Goal: Task Accomplishment & Management: Use online tool/utility

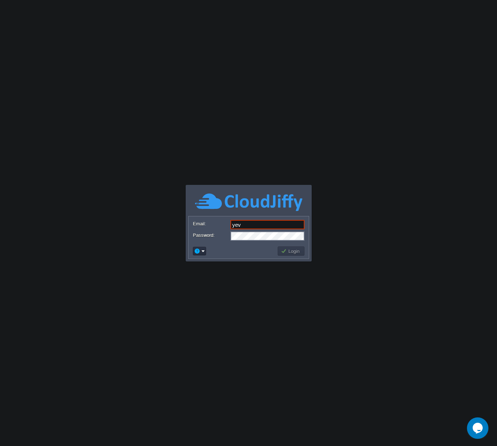
type input "[EMAIL_ADDRESS][DOMAIN_NAME]"
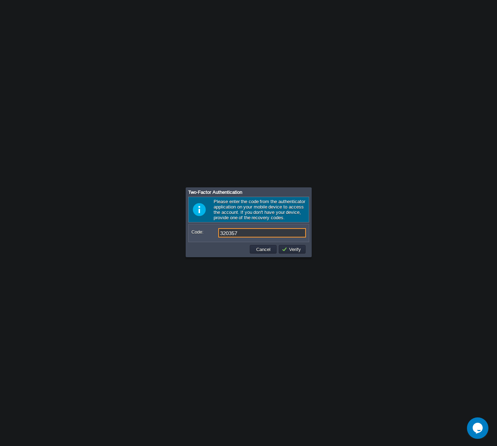
type input "320357"
type input "620334"
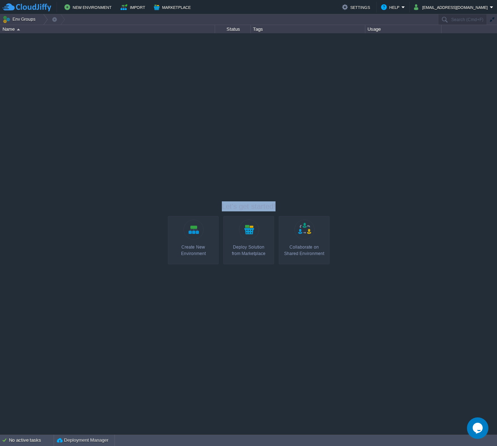
drag, startPoint x: 222, startPoint y: 206, endPoint x: 306, endPoint y: 209, distance: 83.7
click at [302, 210] on p "Let's get started!" at bounding box center [249, 206] width 162 height 10
click at [308, 209] on p "Let's get started!" at bounding box center [249, 206] width 162 height 10
click at [247, 199] on div at bounding box center [248, 233] width 497 height 400
click at [92, 10] on button "New Environment" at bounding box center [88, 7] width 49 height 9
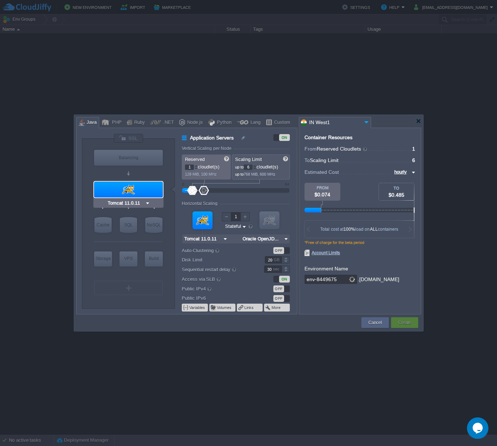
click at [129, 192] on div at bounding box center [128, 190] width 69 height 16
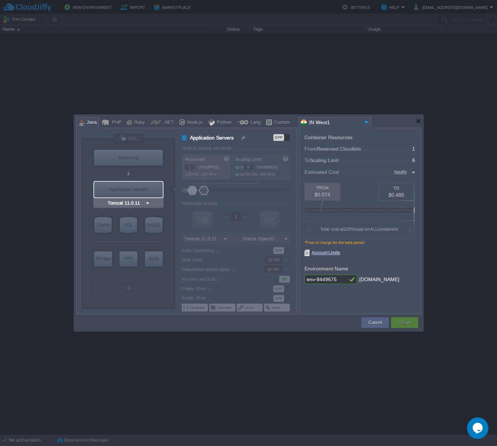
type input "Redis 7.2.4"
click at [157, 240] on img at bounding box center [158, 239] width 5 height 7
click at [173, 232] on div "VM Balancing VM Application Servers VM Cache VM SQL VM NoSQL VM Storage VM VPS …" at bounding box center [128, 223] width 93 height 169
click at [153, 240] on input "Redis 7.2.4" at bounding box center [142, 239] width 27 height 7
click at [141, 275] on div "More..." at bounding box center [147, 275] width 37 height 9
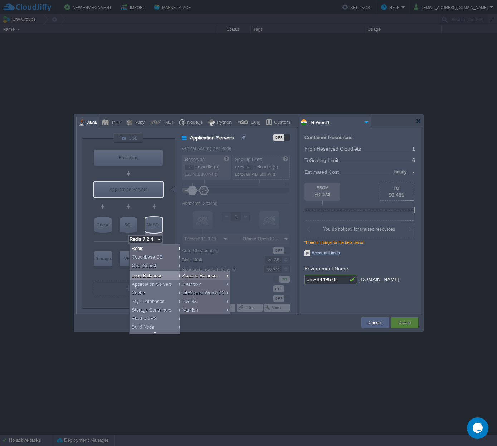
click at [128, 205] on div at bounding box center [128, 205] width 1 height 2
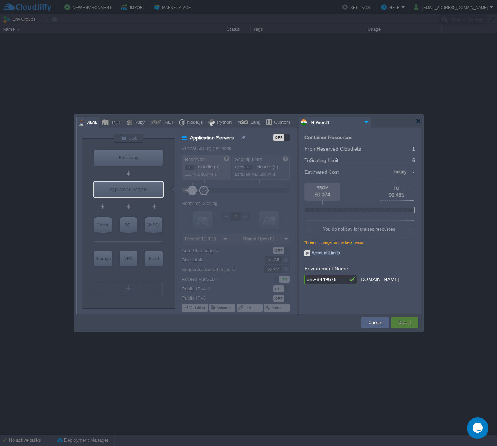
click at [331, 126] on input "IN West1" at bounding box center [330, 122] width 63 height 10
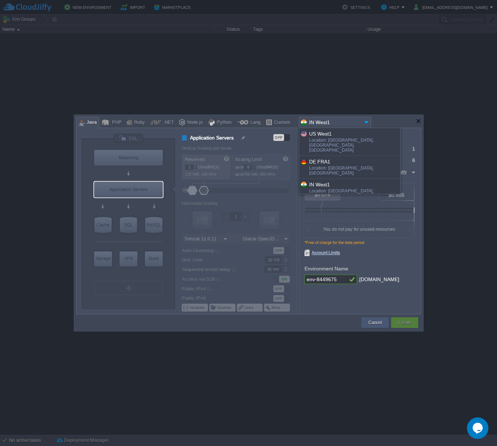
click at [362, 319] on div "Cancel" at bounding box center [375, 322] width 28 height 11
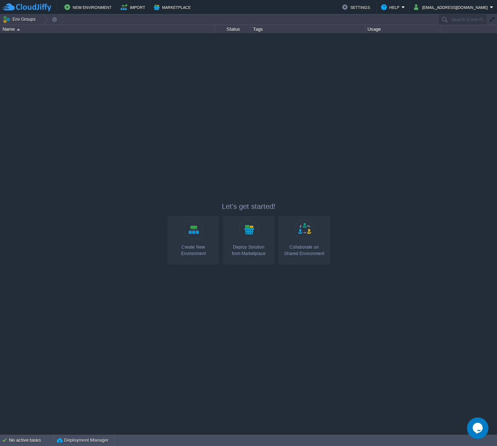
click at [166, 12] on td "Marketplace" at bounding box center [173, 7] width 43 height 11
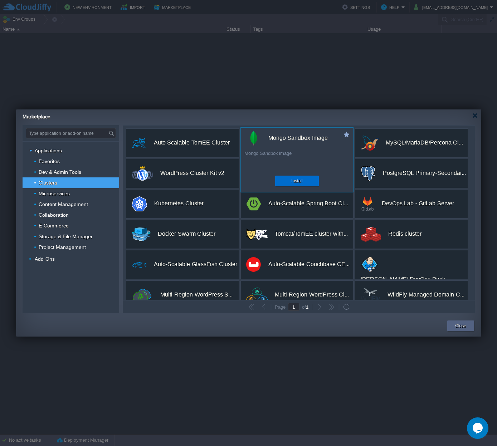
click at [296, 181] on button "Install" at bounding box center [296, 180] width 11 height 7
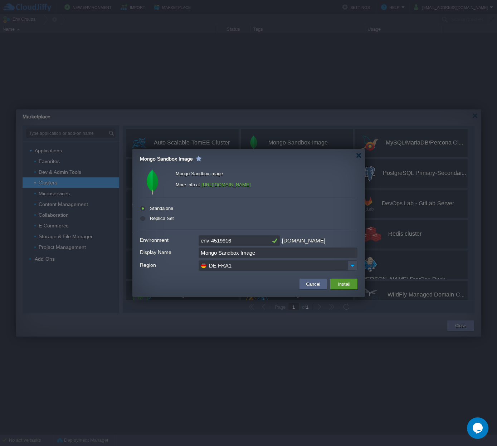
click at [346, 286] on button "Install" at bounding box center [343, 284] width 17 height 9
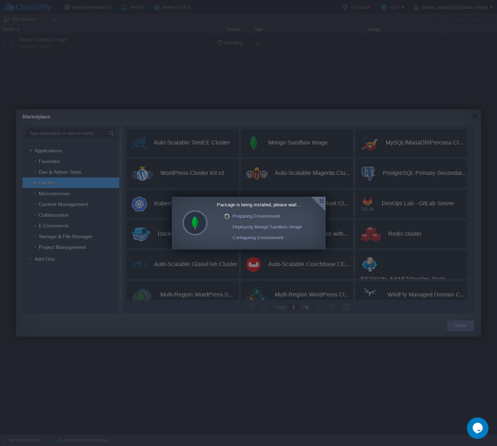
click at [316, 200] on div at bounding box center [318, 204] width 15 height 15
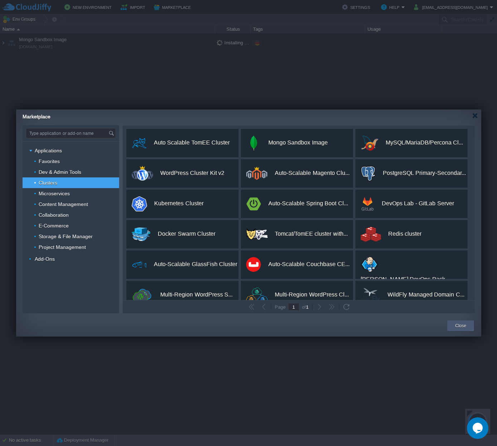
click at [458, 323] on button "Close" at bounding box center [460, 325] width 11 height 7
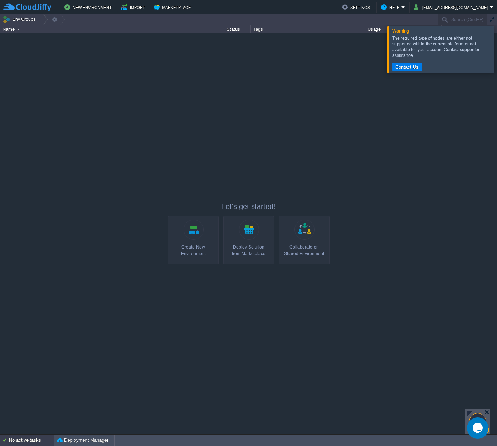
click at [29, 439] on div "No active tasks" at bounding box center [31, 439] width 45 height 11
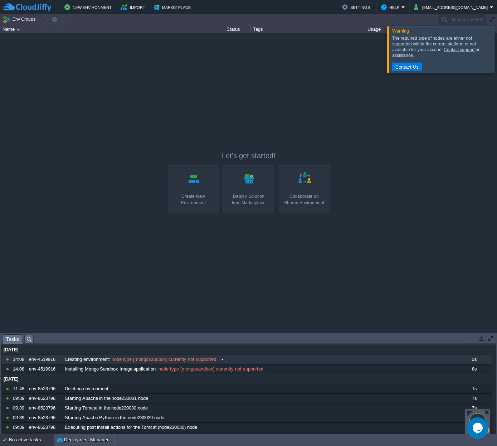
click at [176, 359] on span "node type [mongosandbox] currently not supported." at bounding box center [163, 359] width 107 height 6
click at [0, 0] on button at bounding box center [0, 0] width 0 height 0
click at [93, 8] on button "New Environment" at bounding box center [88, 7] width 49 height 9
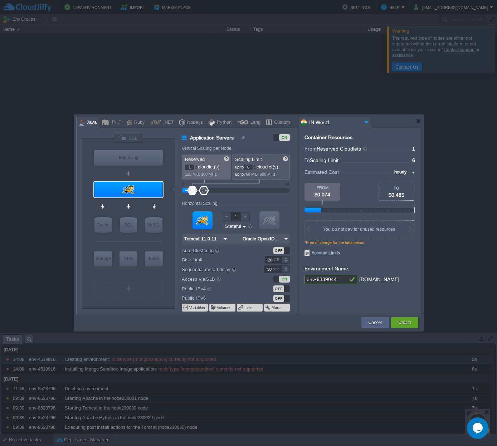
click at [141, 192] on div at bounding box center [128, 190] width 69 height 16
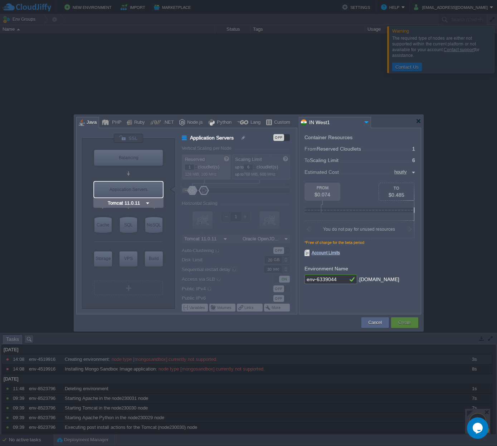
type input "Redis 7.2.4"
click at [153, 232] on div "NoSQL" at bounding box center [153, 225] width 17 height 16
type input "NoSQL Databases"
type input "4"
type input "Redis 7.2.4"
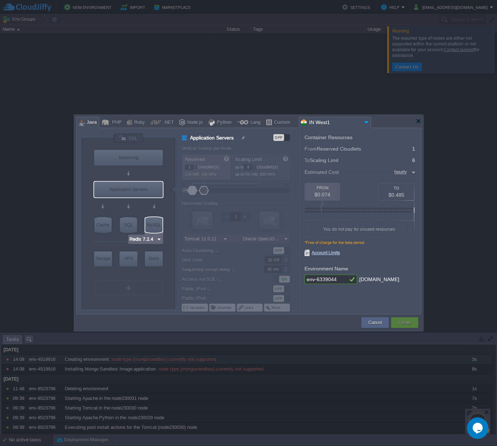
type input "7.2.4-almalinux-9"
type input "Stateless"
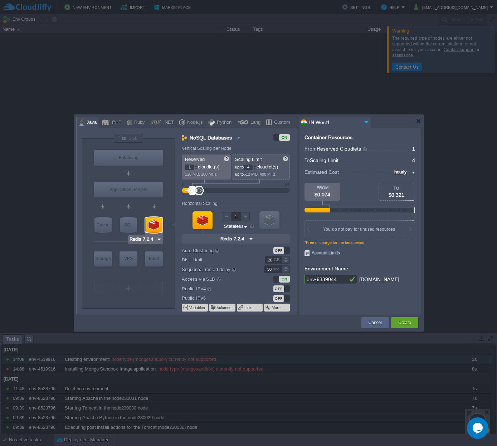
click at [153, 219] on div at bounding box center [153, 225] width 17 height 16
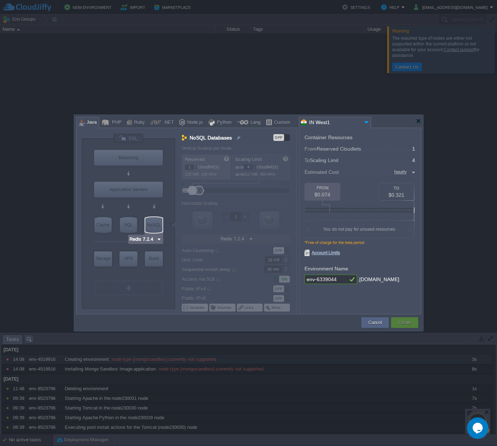
click at [149, 236] on input "Redis 7.2.4" at bounding box center [142, 239] width 27 height 7
click at [136, 273] on div "More..." at bounding box center [147, 275] width 37 height 9
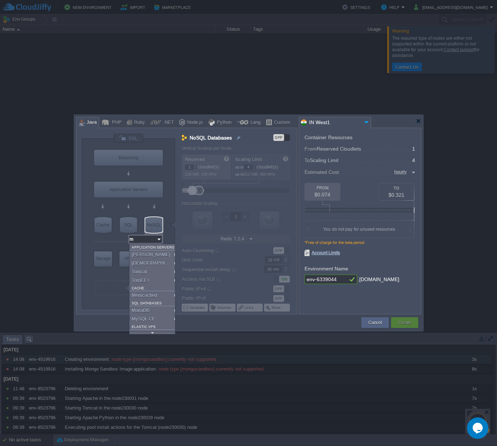
type input "Redis 7.2.4"
click at [349, 147] on div at bounding box center [359, 192] width 111 height 92
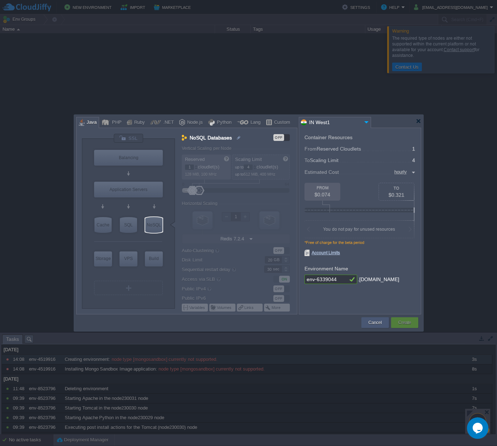
click at [375, 322] on button "Cancel" at bounding box center [374, 322] width 13 height 7
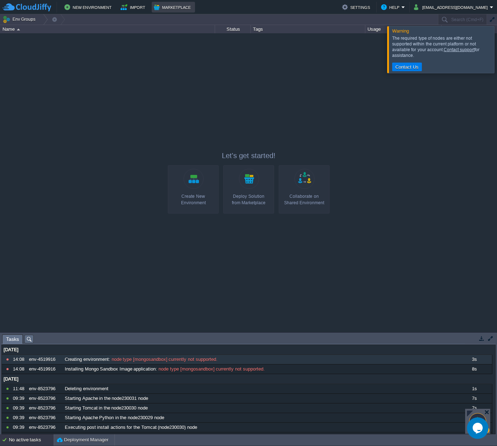
click at [174, 12] on td "Marketplace" at bounding box center [173, 7] width 43 height 11
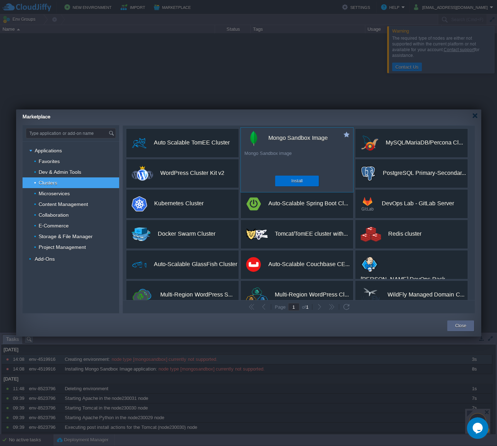
click at [297, 183] on button "Install" at bounding box center [296, 180] width 11 height 7
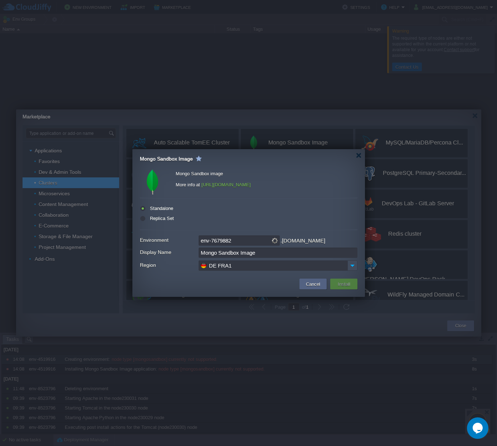
click at [152, 224] on div "Standalone Replica Set" at bounding box center [248, 213] width 217 height 21
click at [151, 221] on label "Replica Set" at bounding box center [161, 218] width 26 height 5
click at [144, 221] on input "radio" at bounding box center [142, 220] width 5 height 5
radio input "true"
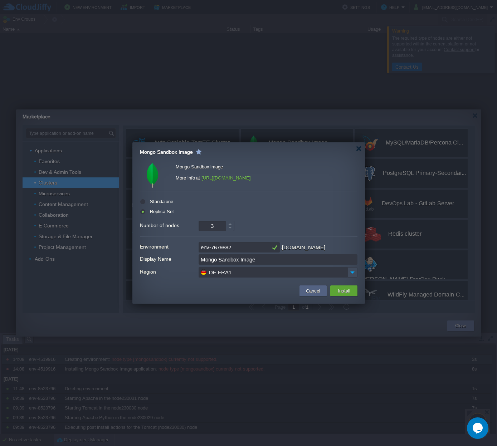
click at [351, 288] on button "Install" at bounding box center [343, 290] width 17 height 9
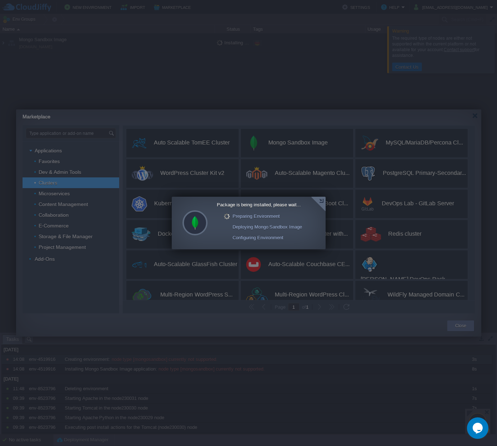
click at [312, 202] on div at bounding box center [318, 204] width 15 height 15
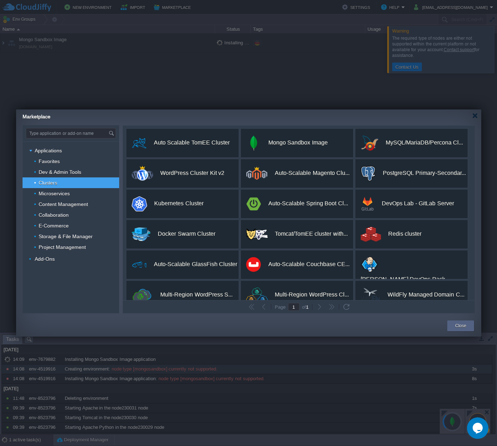
click at [469, 324] on div "Close" at bounding box center [460, 325] width 27 height 11
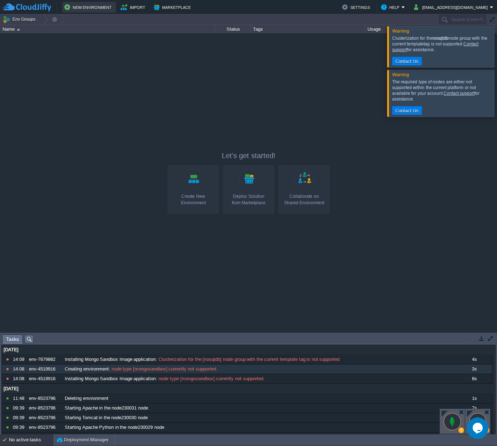
click at [80, 7] on button "New Environment" at bounding box center [88, 7] width 49 height 9
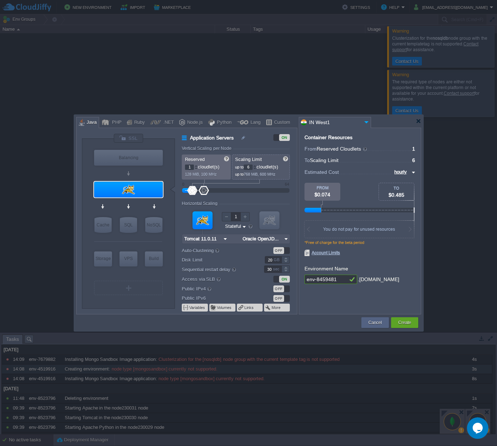
type input "Tomcat 11.0.11"
click at [367, 321] on div "Cancel" at bounding box center [374, 322] width 17 height 11
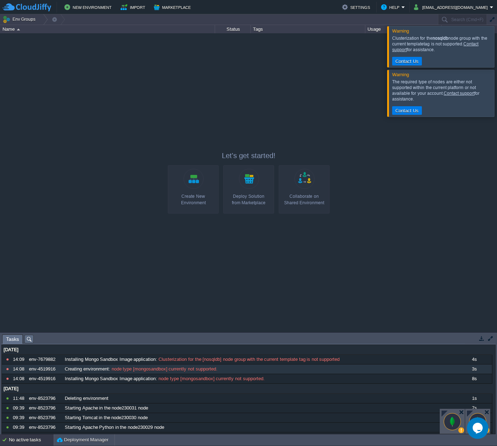
click at [496, 55] on div at bounding box center [505, 46] width 0 height 41
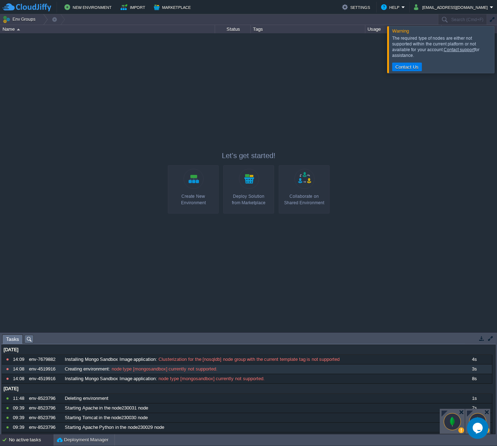
click at [496, 54] on div at bounding box center [505, 49] width 0 height 46
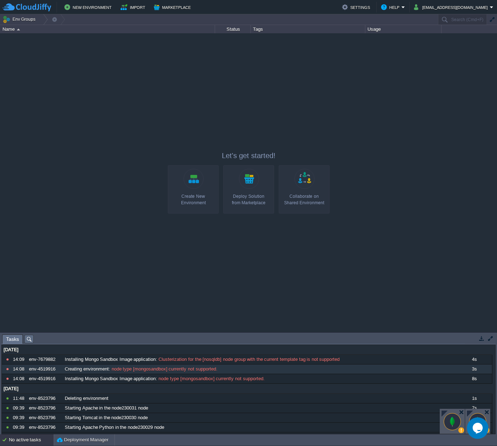
click at [265, 108] on div at bounding box center [248, 182] width 497 height 299
click at [163, 158] on div at bounding box center [248, 182] width 497 height 299
click at [79, 9] on button "New Environment" at bounding box center [88, 7] width 49 height 9
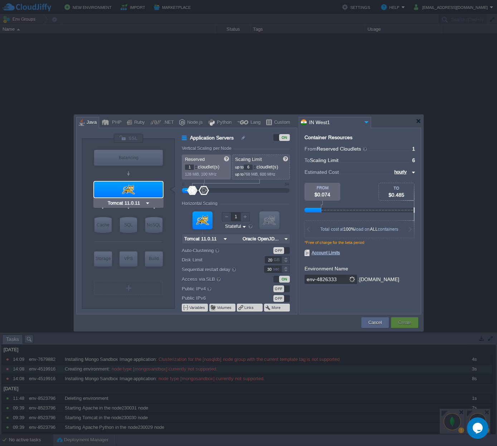
click at [137, 189] on div at bounding box center [128, 190] width 69 height 16
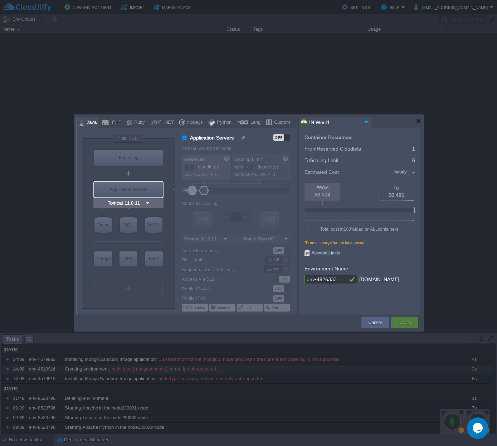
click at [136, 188] on div "Application Servers" at bounding box center [128, 190] width 69 height 16
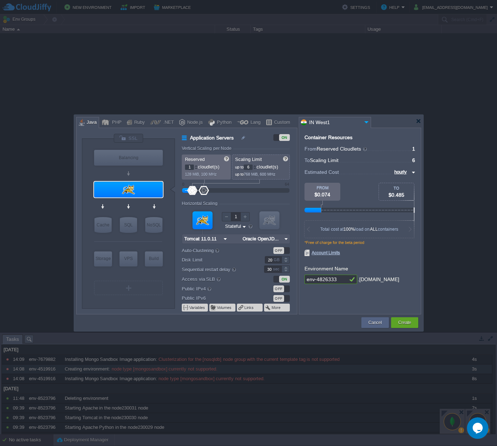
click at [337, 122] on input "IN West1" at bounding box center [330, 122] width 63 height 10
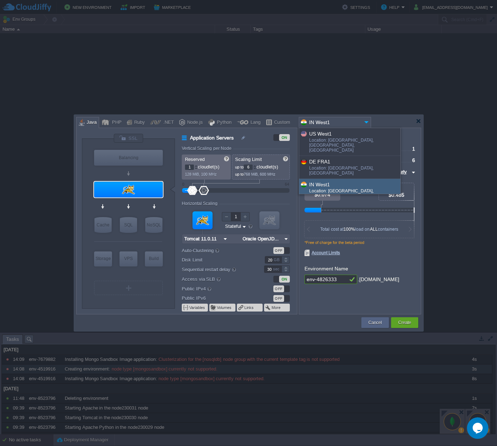
click at [337, 122] on input "IN West1" at bounding box center [330, 122] width 63 height 10
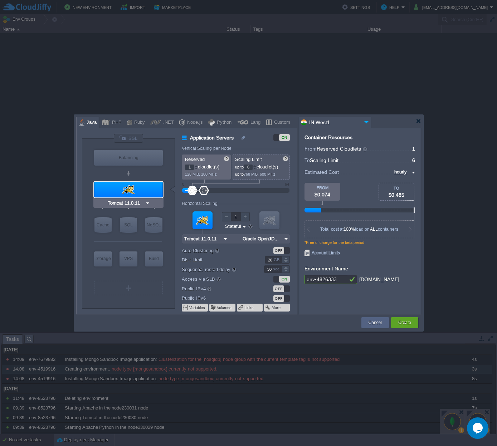
type input "NGINX 1.28.0"
click at [110, 124] on div "PHP" at bounding box center [116, 122] width 12 height 11
type input "Application Servers"
type input "4"
type input "Apache 2.4.65"
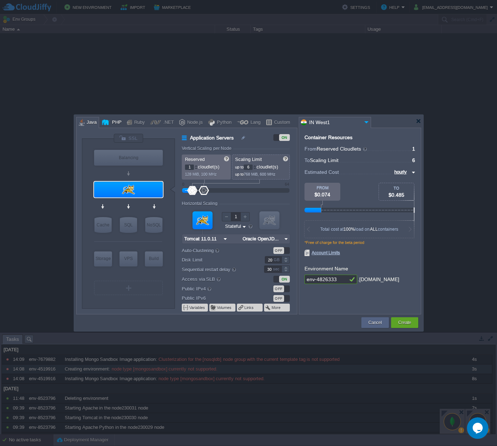
type input "PHP 8.4.11"
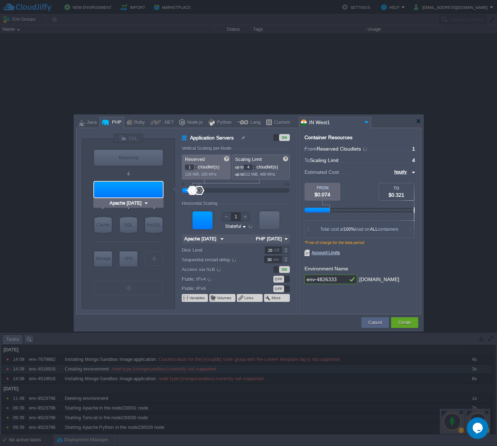
type input "Redis 7.2.4"
click at [149, 239] on input "Redis 7.2.4" at bounding box center [142, 239] width 27 height 7
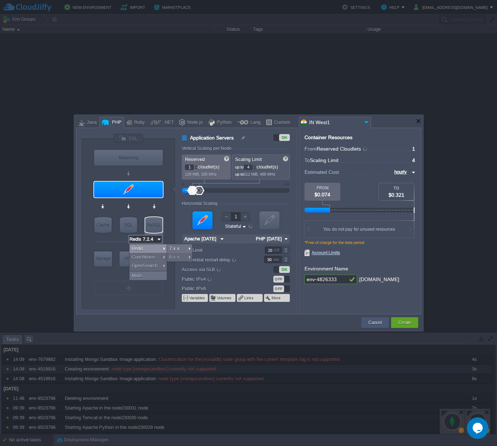
click at [368, 319] on button "Cancel" at bounding box center [374, 322] width 13 height 7
